Goal: Information Seeking & Learning: Learn about a topic

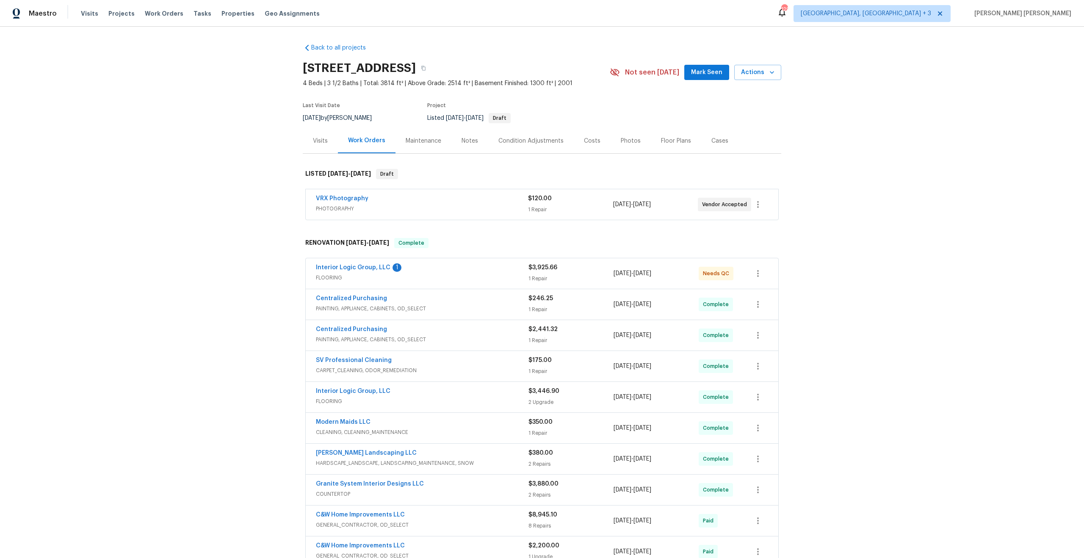
click at [626, 141] on div "Photos" at bounding box center [631, 141] width 20 height 8
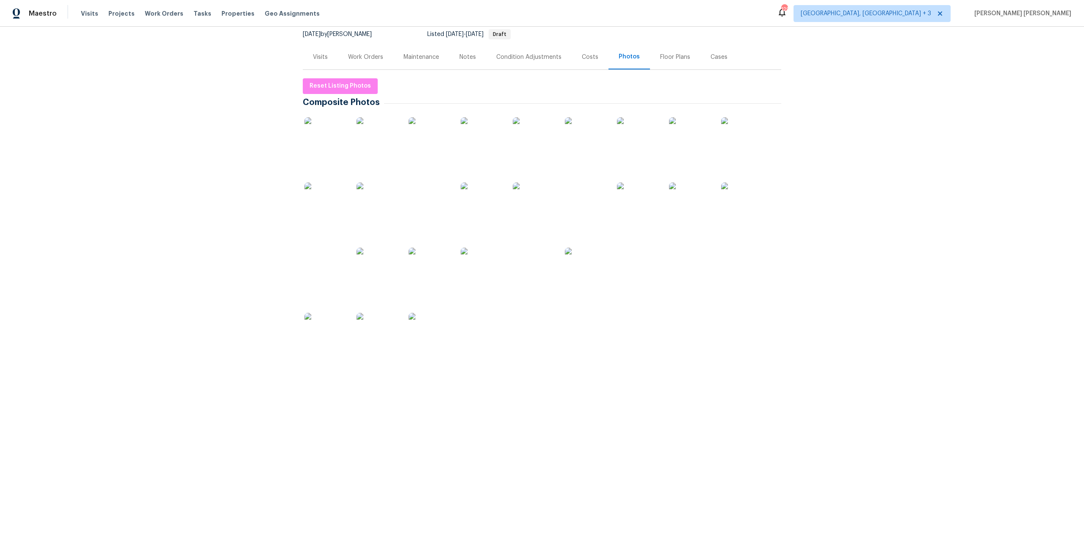
scroll to position [170, 0]
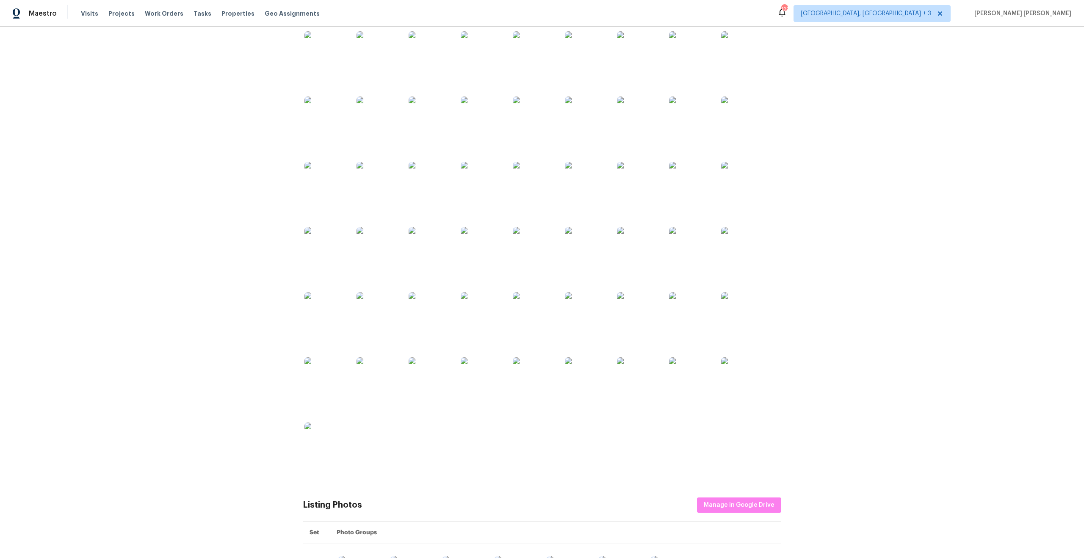
click at [324, 444] on img at bounding box center [326, 444] width 42 height 42
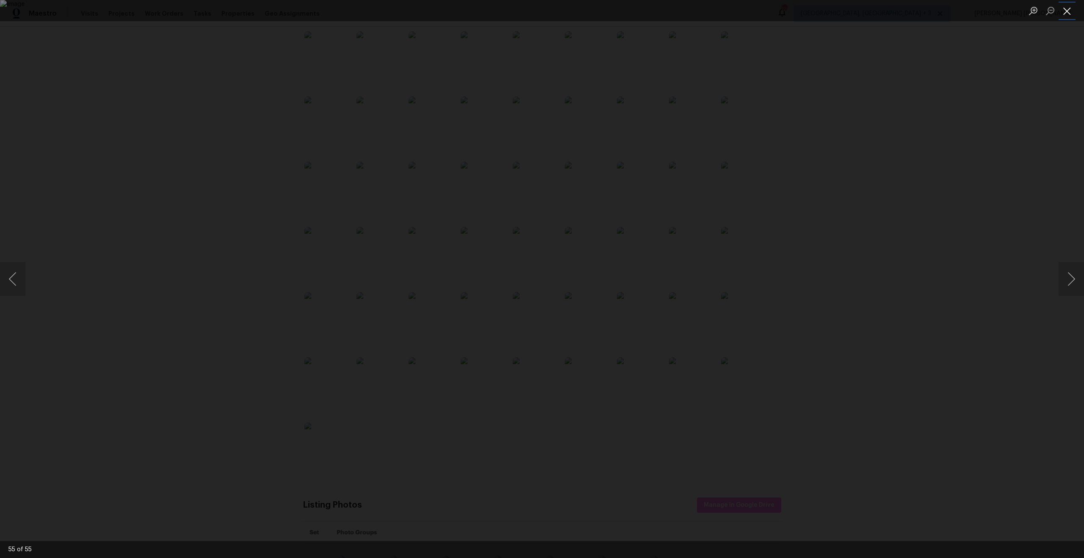
click at [1065, 12] on button "Close lightbox" at bounding box center [1067, 10] width 17 height 15
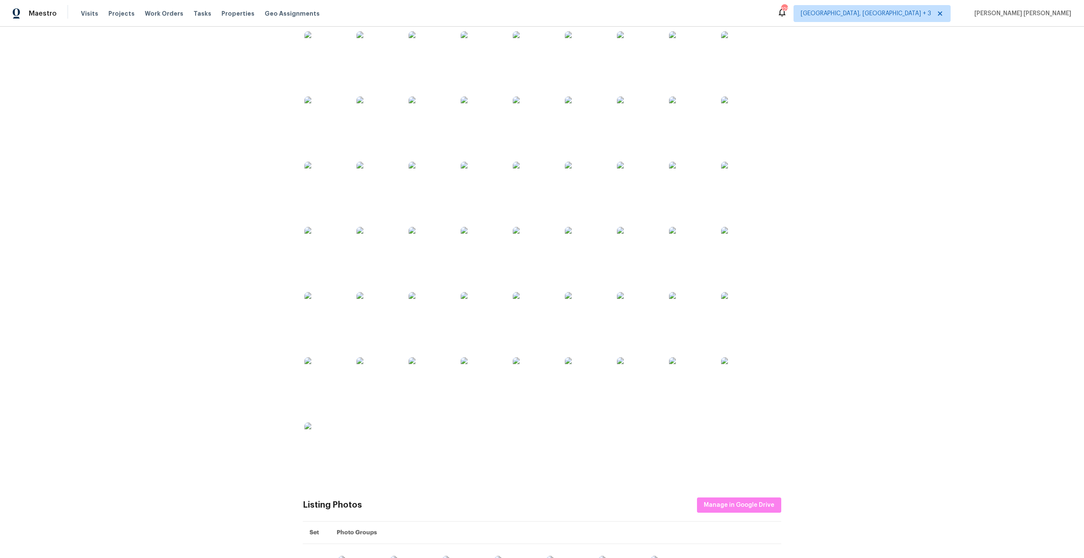
scroll to position [337, 0]
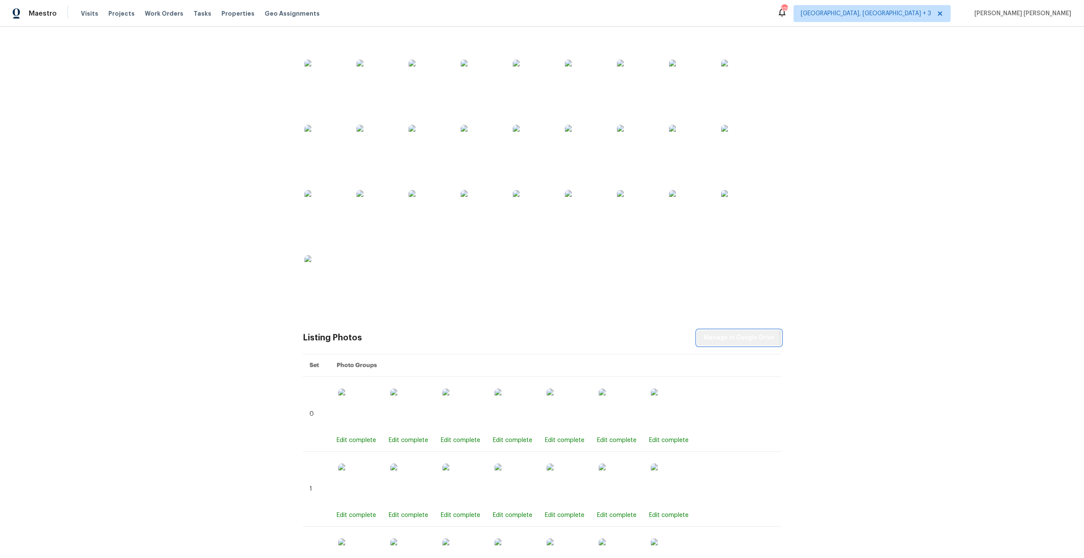
click at [722, 343] on span "Manage in Google Drive" at bounding box center [739, 338] width 71 height 11
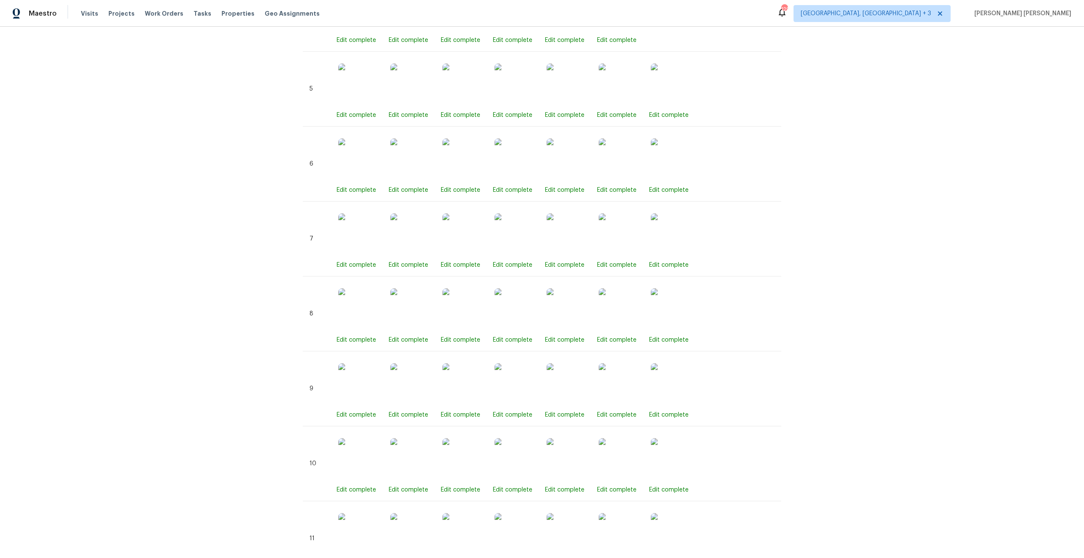
scroll to position [0, 0]
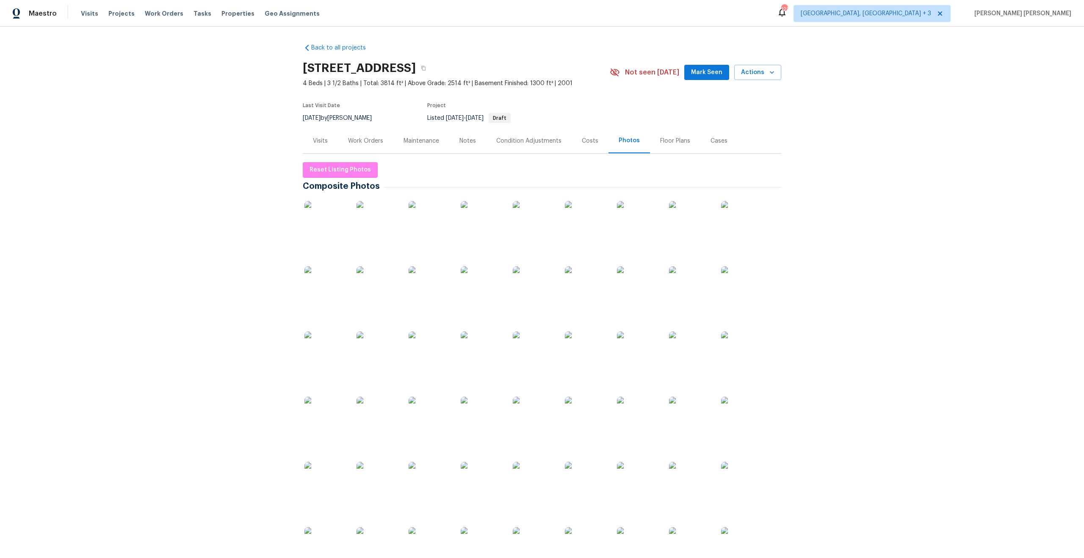
click at [521, 138] on div "Condition Adjustments" at bounding box center [528, 141] width 65 height 8
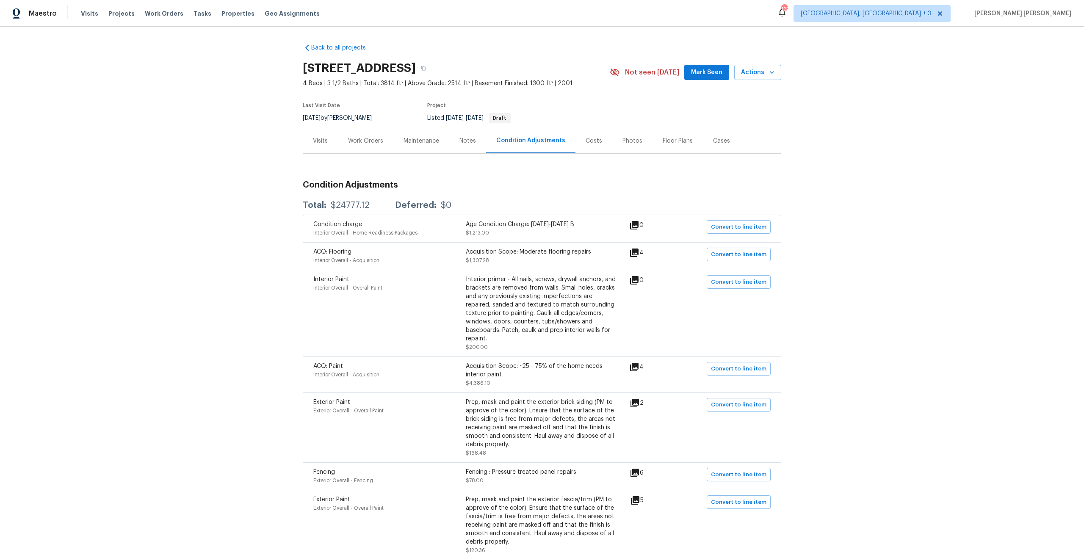
click at [589, 143] on div "Costs" at bounding box center [594, 141] width 17 height 8
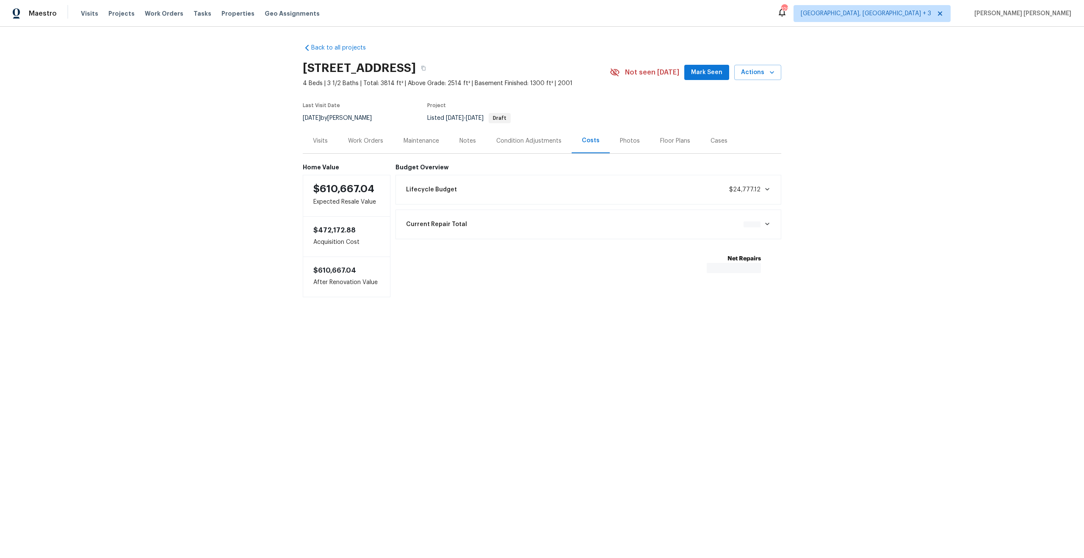
click at [620, 142] on div "Photos" at bounding box center [630, 141] width 20 height 8
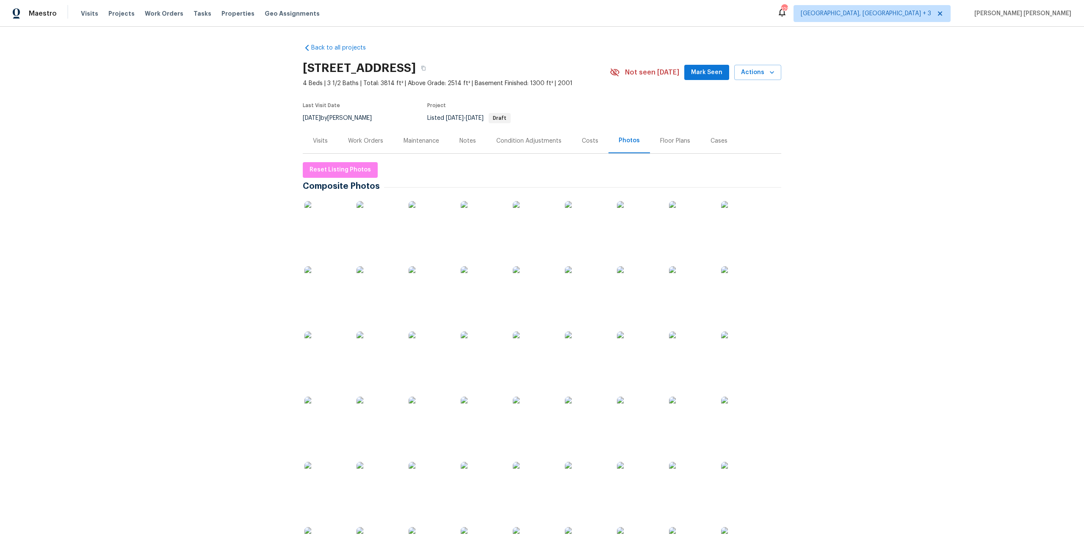
click at [409, 147] on div "Maintenance" at bounding box center [422, 140] width 56 height 25
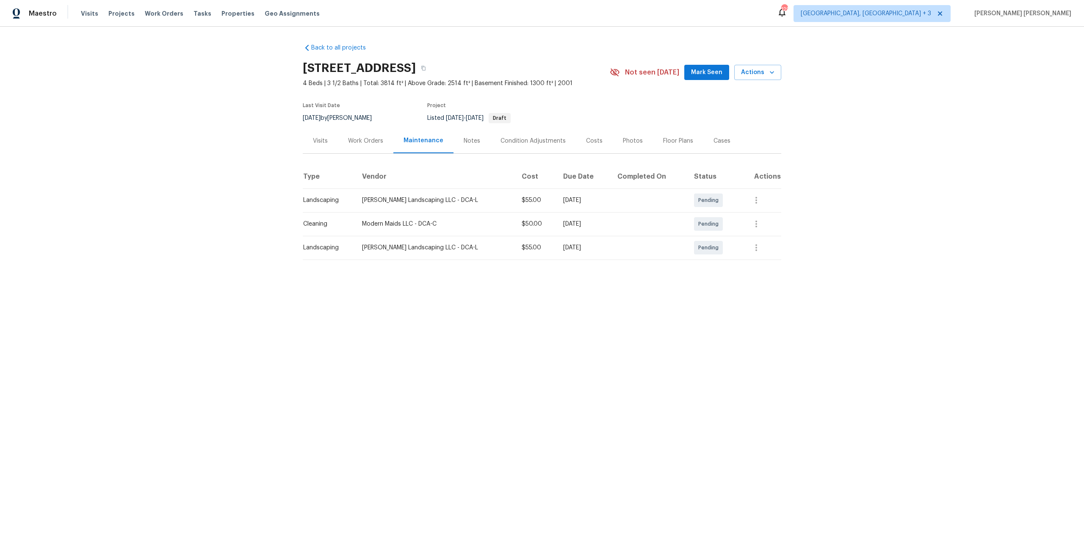
click at [318, 142] on div "Visits" at bounding box center [320, 141] width 15 height 8
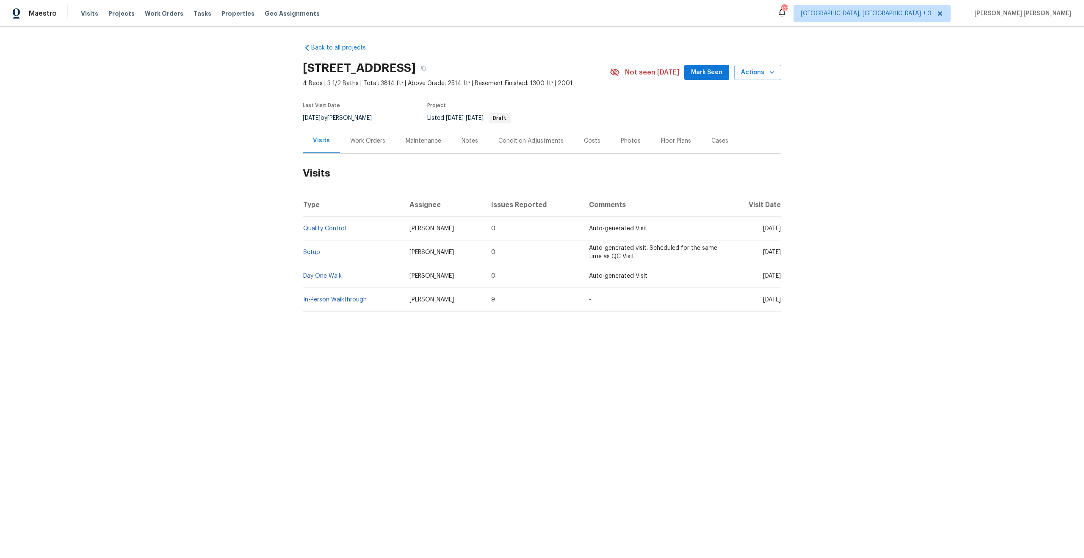
click at [584, 144] on div "Costs" at bounding box center [592, 141] width 17 height 8
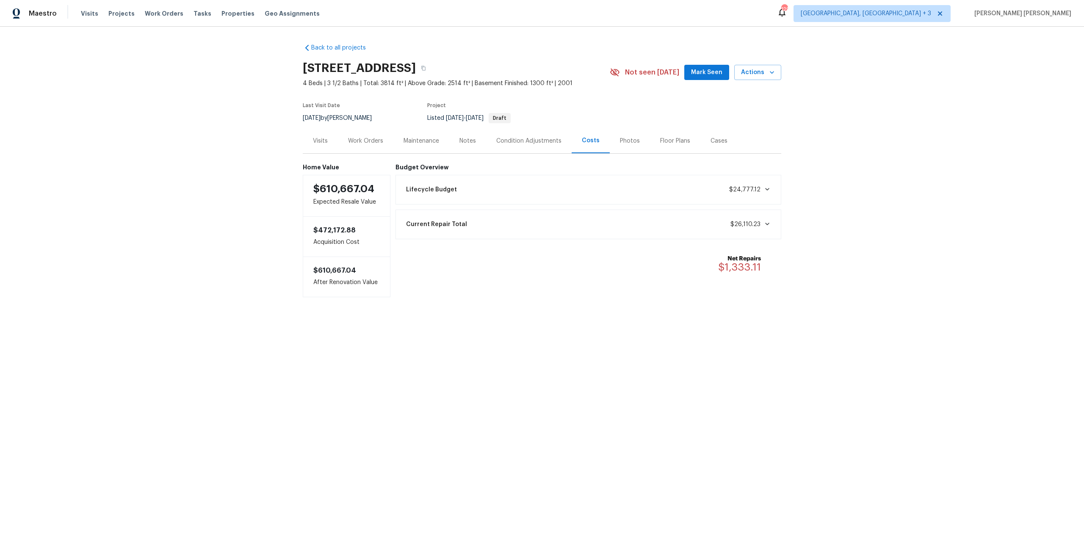
click at [499, 146] on div "Condition Adjustments" at bounding box center [529, 140] width 86 height 25
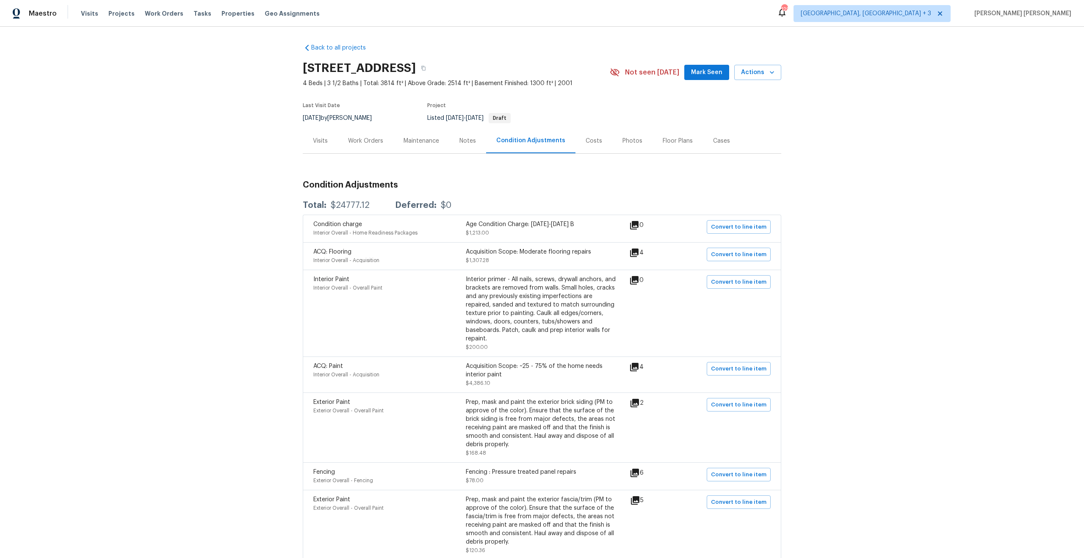
click at [564, 145] on div "Condition Adjustments" at bounding box center [530, 140] width 89 height 25
click at [613, 140] on div "Photos" at bounding box center [633, 140] width 40 height 25
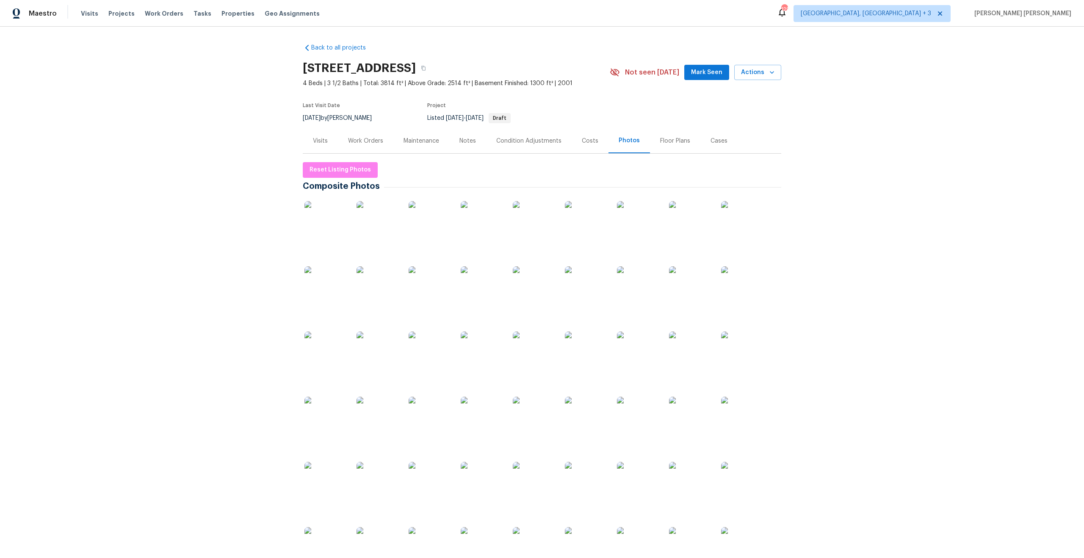
click at [320, 144] on div "Visits" at bounding box center [320, 141] width 15 height 8
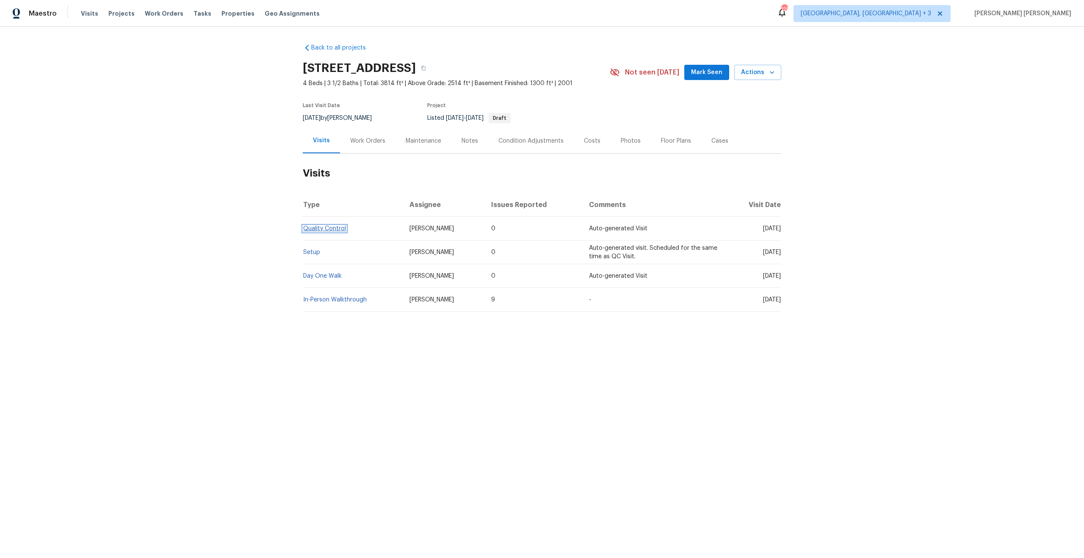
click at [330, 229] on link "Quality Control" at bounding box center [324, 229] width 43 height 6
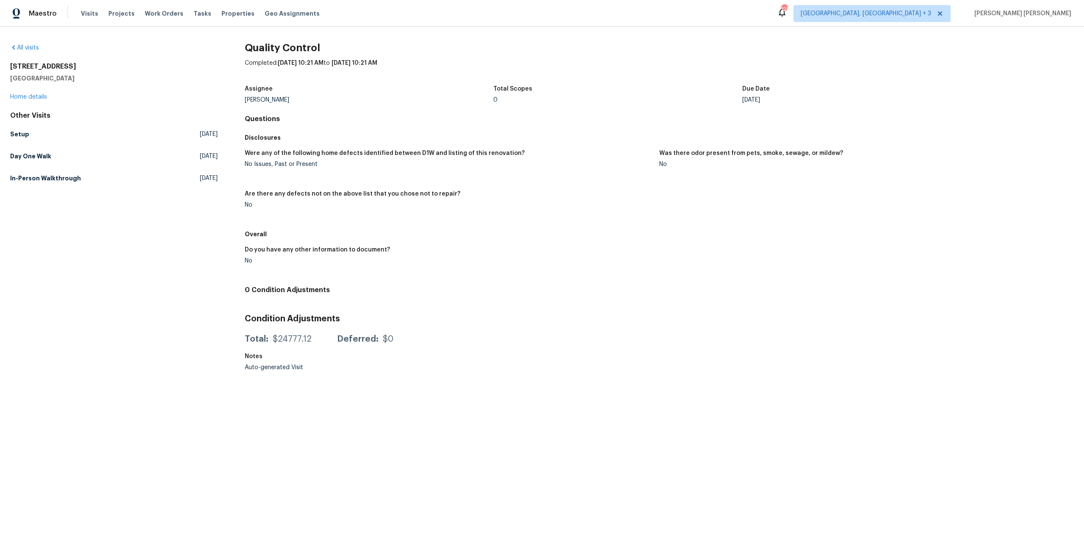
click at [281, 168] on figure "Were any of the following home defects identified between D1W and listing of th…" at bounding box center [452, 165] width 415 height 30
click at [474, 255] on div "Do you have any other information to document?" at bounding box center [449, 252] width 408 height 11
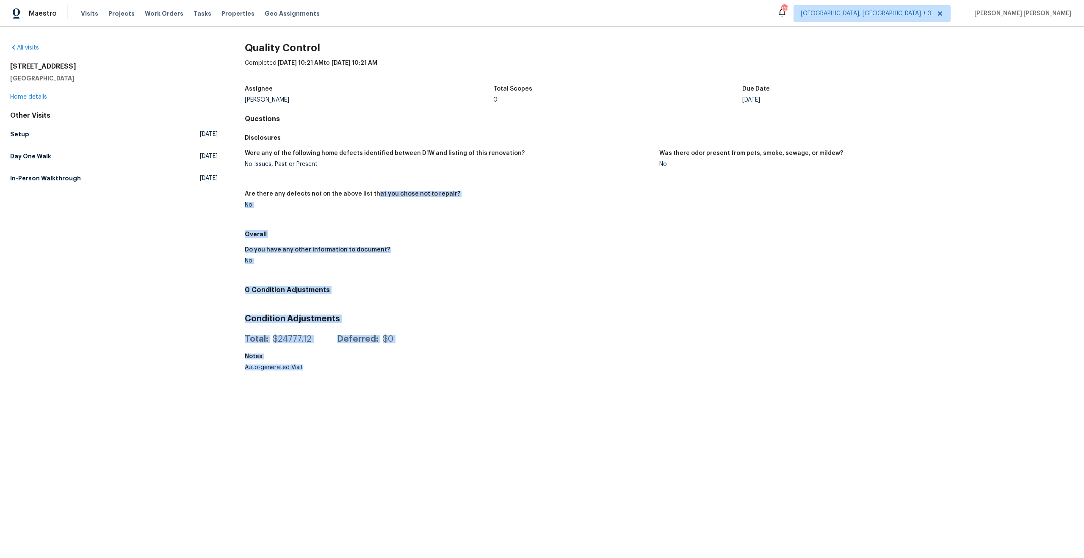
drag, startPoint x: 378, startPoint y: 213, endPoint x: 533, endPoint y: 411, distance: 251.3
click at [533, 376] on html "Maestro Visits Projects Work Orders Tasks Properties Geo Assignments 128 Richmo…" at bounding box center [542, 188] width 1084 height 376
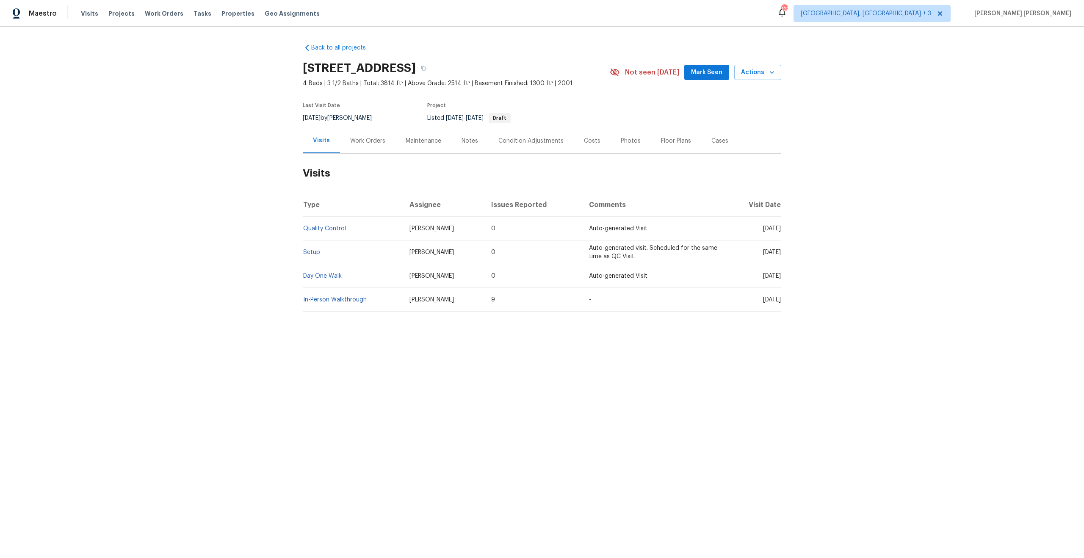
click at [418, 144] on div "Maintenance" at bounding box center [424, 141] width 36 height 8
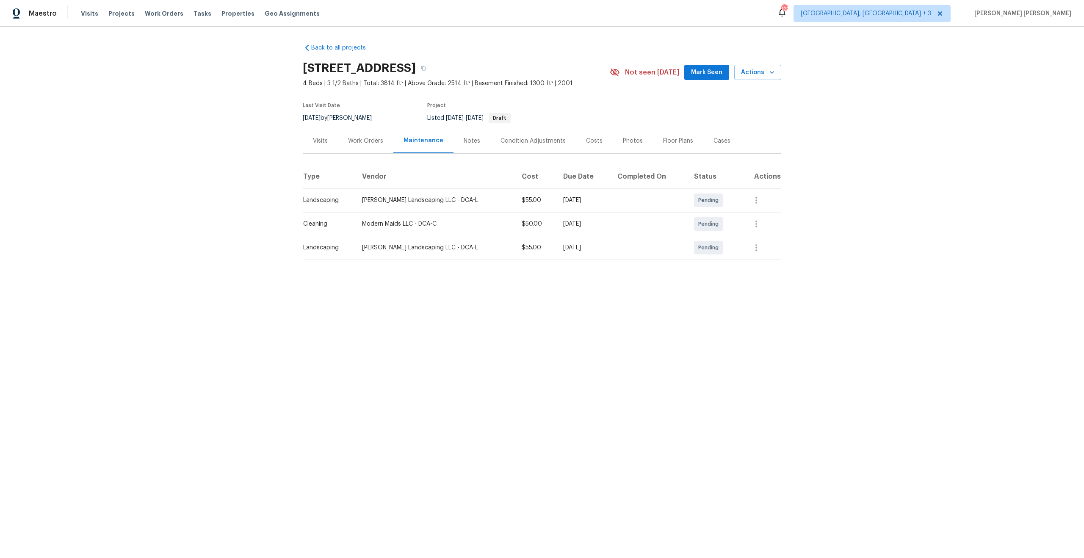
click at [377, 144] on div "Work Orders" at bounding box center [365, 141] width 35 height 8
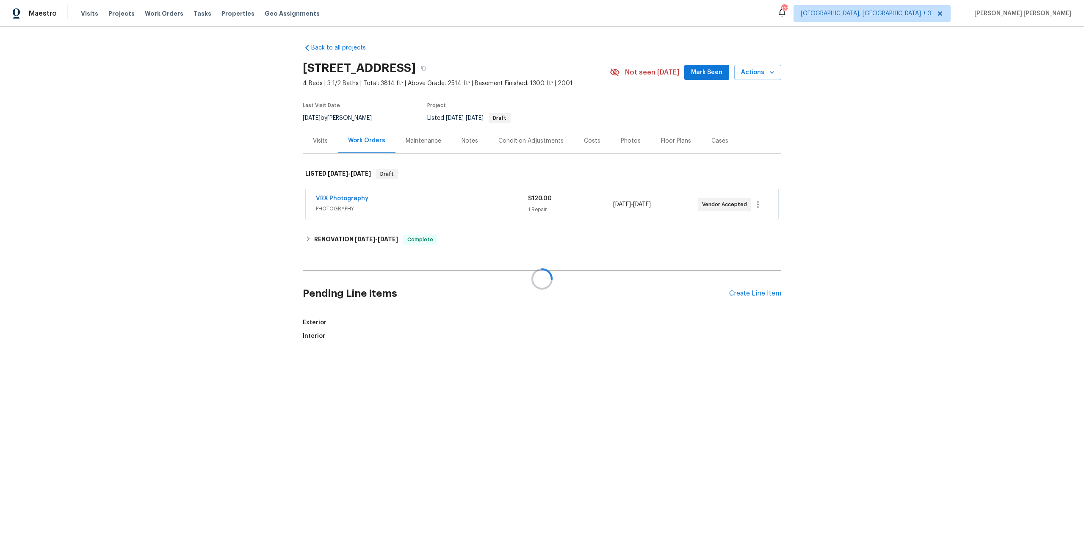
click at [315, 145] on div at bounding box center [542, 279] width 1084 height 558
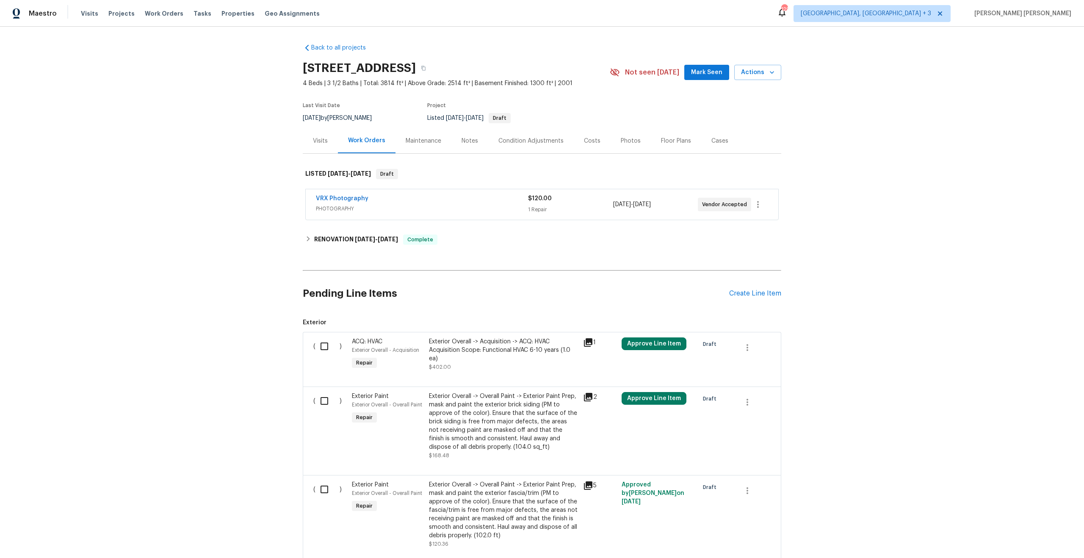
click at [307, 146] on div "Visits" at bounding box center [320, 140] width 35 height 25
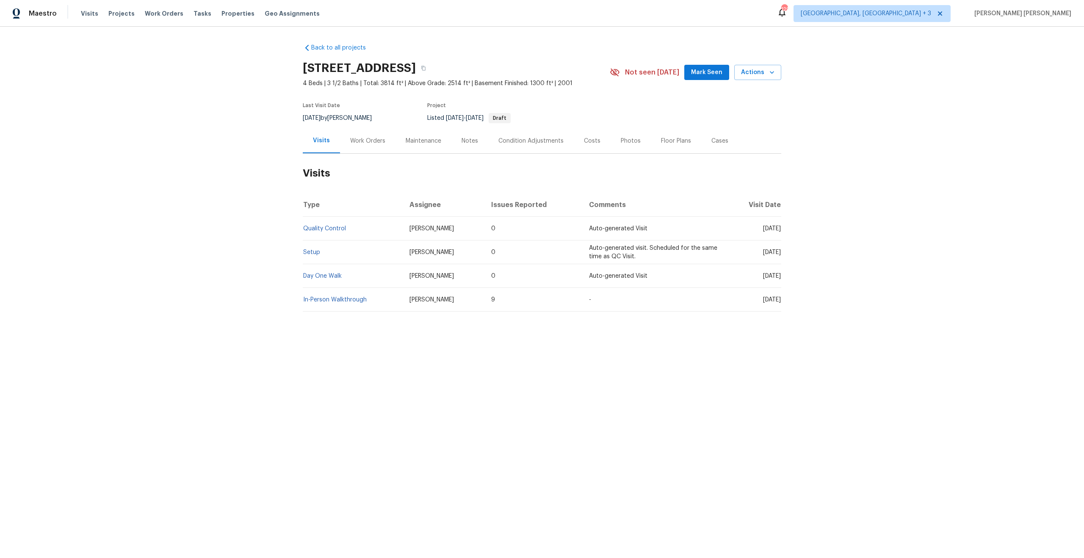
click at [313, 72] on h2 "[STREET_ADDRESS]" at bounding box center [359, 68] width 113 height 8
drag, startPoint x: 313, startPoint y: 72, endPoint x: 516, endPoint y: 78, distance: 203.0
click at [516, 78] on div "[STREET_ADDRESS]" at bounding box center [456, 68] width 307 height 22
copy div "[STREET_ADDRESS]"
click at [596, 229] on span "Auto-generated Visit" at bounding box center [618, 229] width 58 height 6
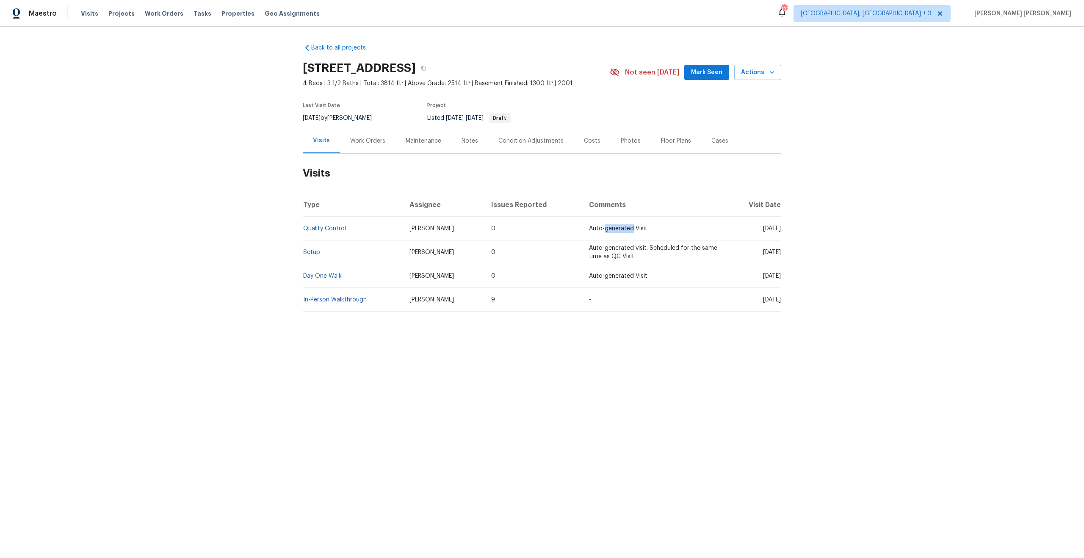
click at [596, 229] on span "Auto-generated Visit" at bounding box center [618, 229] width 58 height 6
click at [626, 133] on div "Photos" at bounding box center [631, 140] width 40 height 25
